Goal: Task Accomplishment & Management: Manage account settings

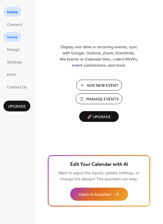
click at [14, 38] on span "Views" at bounding box center [12, 37] width 11 height 6
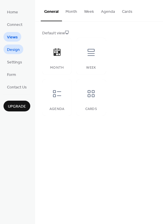
click at [14, 50] on span "Design" at bounding box center [13, 50] width 13 height 6
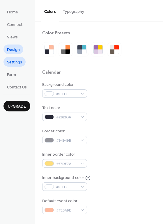
click at [16, 64] on span "Settings" at bounding box center [14, 62] width 15 height 6
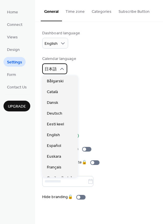
scroll to position [296, 0]
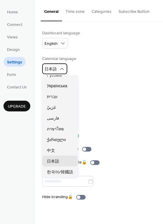
click at [55, 69] on span "日本語" at bounding box center [51, 69] width 12 height 8
click at [47, 70] on span "日本語" at bounding box center [51, 69] width 12 height 8
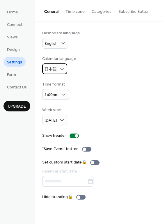
click at [47, 70] on span "日本語" at bounding box center [51, 69] width 12 height 8
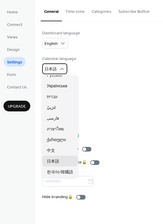
click at [50, 68] on span "日本語" at bounding box center [51, 69] width 12 height 8
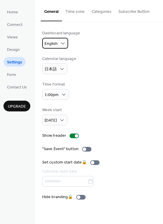
click at [50, 43] on span "English" at bounding box center [51, 44] width 13 height 8
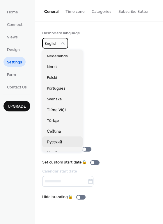
scroll to position [146, 0]
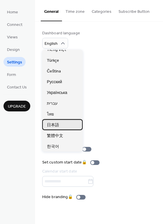
click at [50, 125] on span "日本語" at bounding box center [53, 125] width 12 height 6
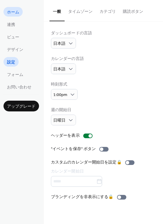
click at [13, 13] on span "ホーム" at bounding box center [13, 12] width 12 height 6
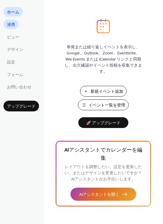
click at [14, 24] on span "連携" at bounding box center [11, 25] width 8 height 6
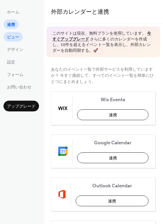
click at [12, 39] on span "ビュー" at bounding box center [13, 37] width 12 height 6
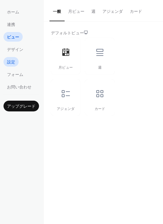
click at [14, 63] on span "設定" at bounding box center [11, 62] width 8 height 6
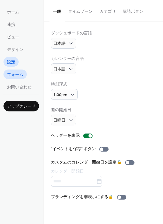
click at [15, 75] on span "フォーム" at bounding box center [15, 75] width 16 height 6
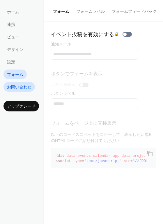
click at [16, 88] on span "お問い合わせ" at bounding box center [19, 87] width 24 height 6
